Goal: Transaction & Acquisition: Purchase product/service

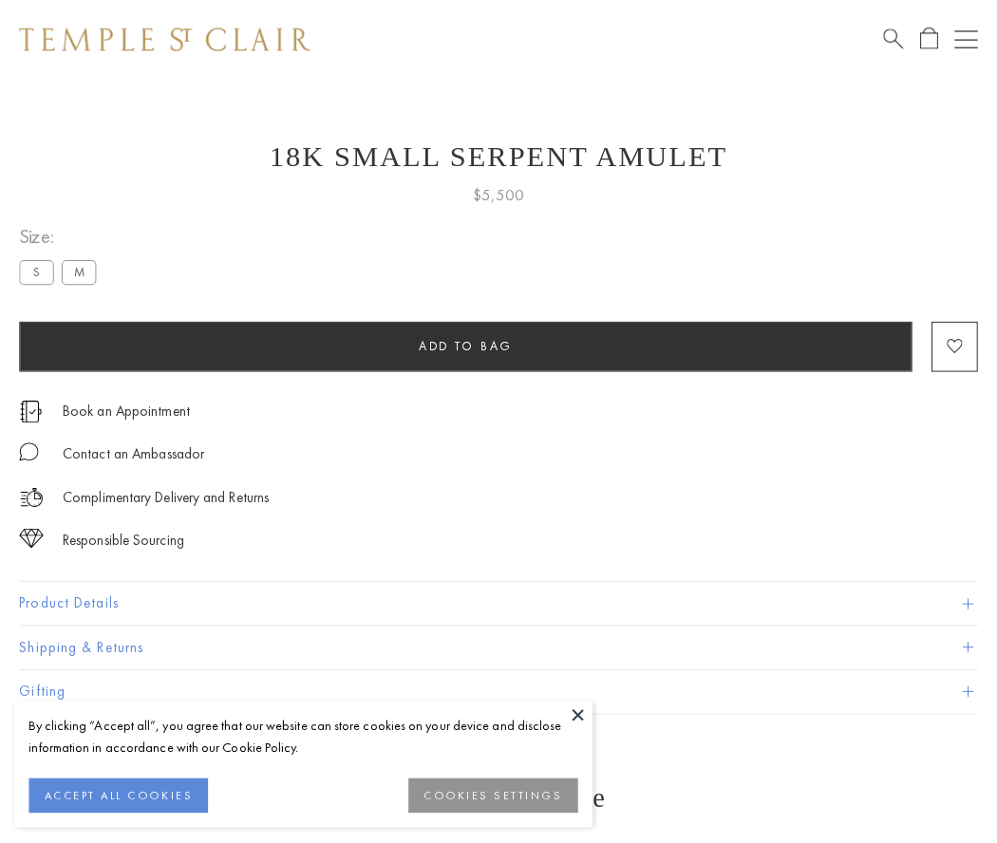
scroll to position [1, 0]
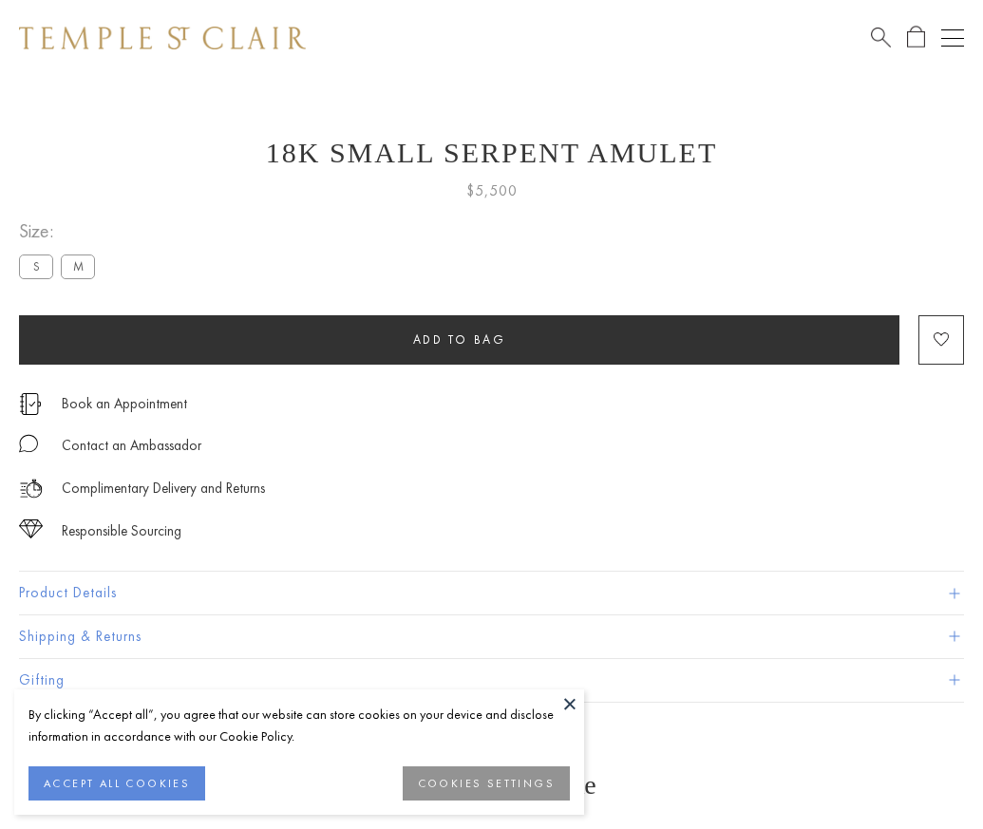
click at [459, 339] on span "Add to bag" at bounding box center [459, 339] width 93 height 16
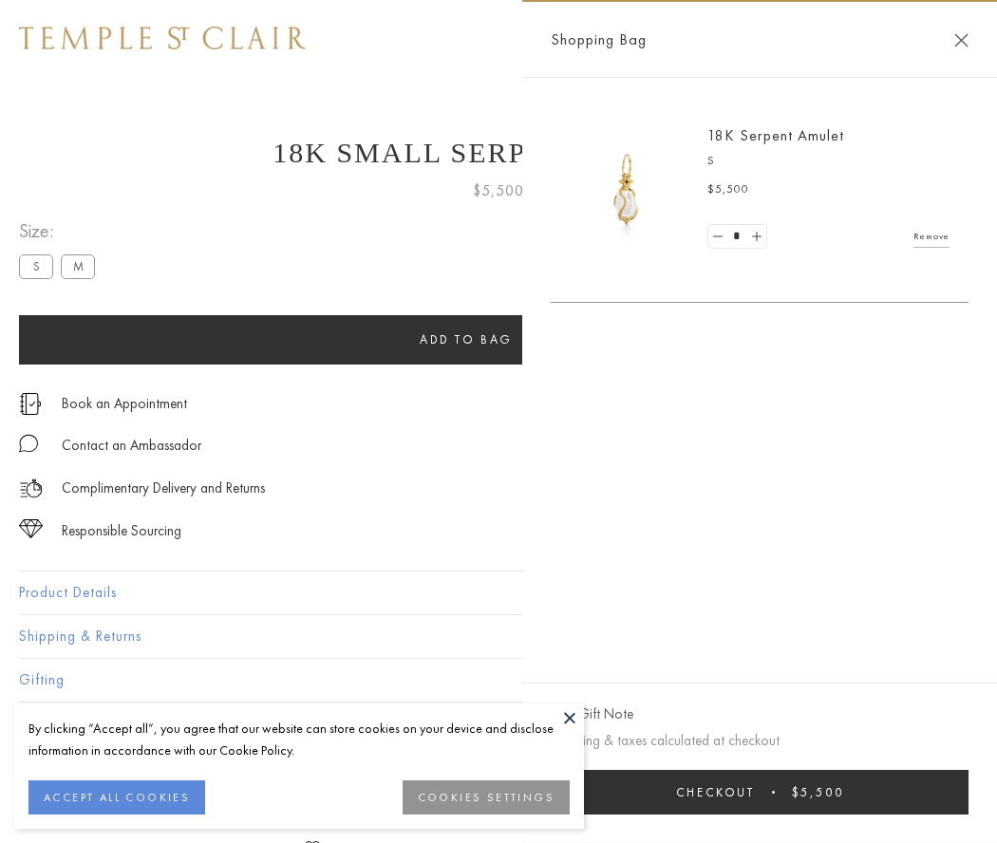
click at [772, 792] on button "Checkout $5,500" at bounding box center [760, 792] width 418 height 45
